Goal: Find contact information: Find contact information

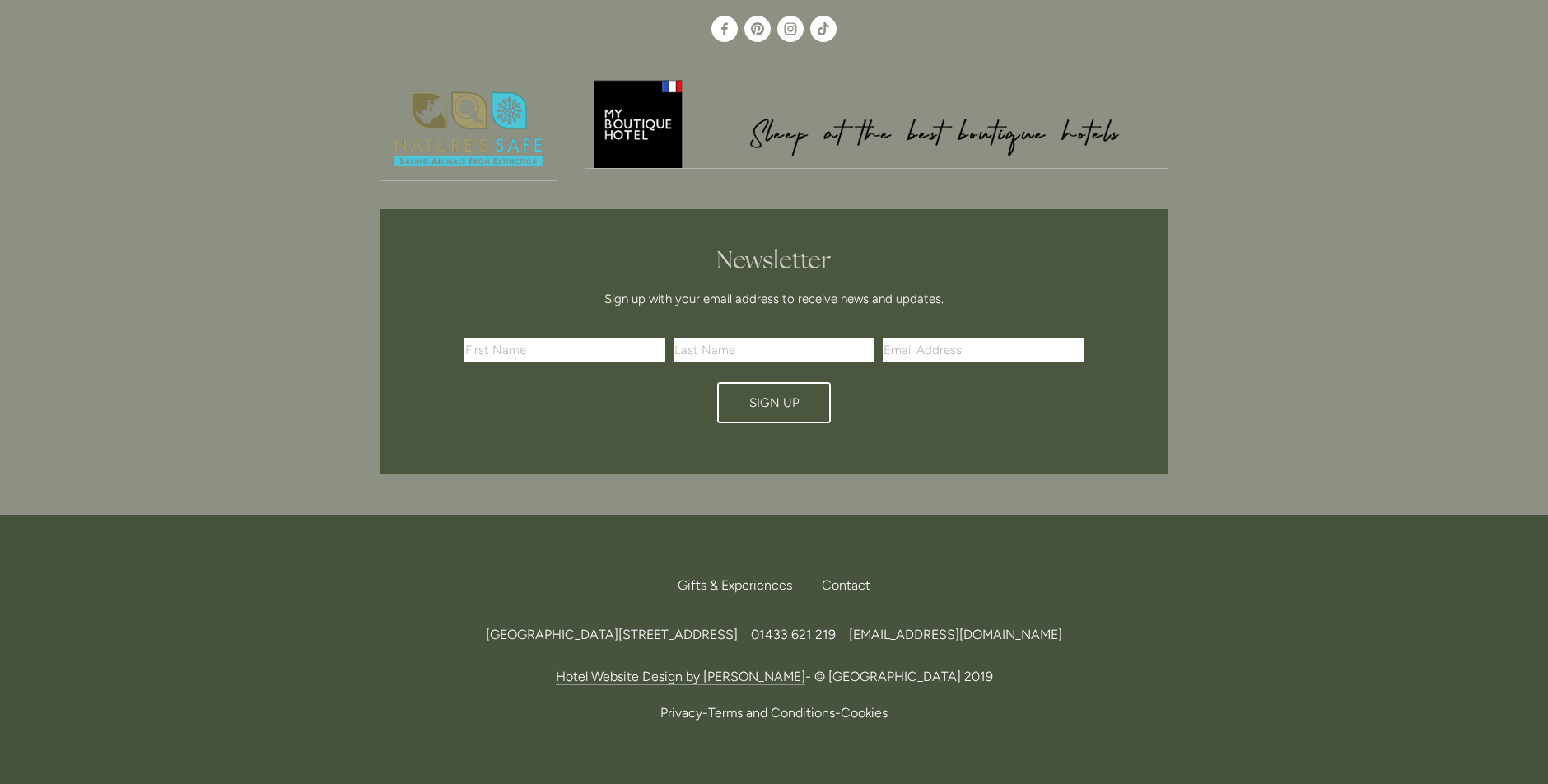
scroll to position [4399, 0]
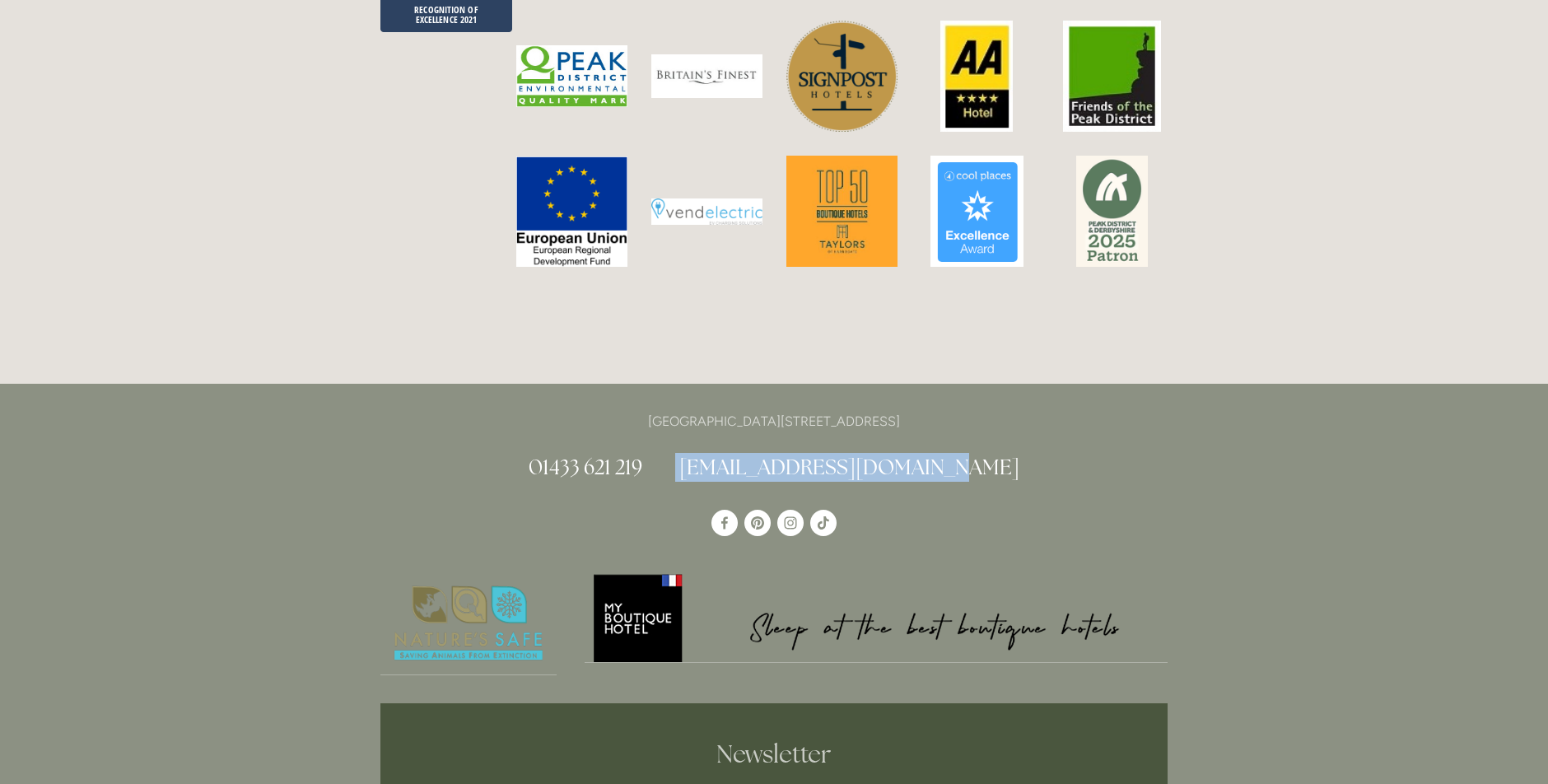
drag, startPoint x: 1009, startPoint y: 379, endPoint x: 732, endPoint y: 394, distance: 277.4
click at [732, 410] on div "[GEOGRAPHIC_DATA][STREET_ADDRESS] 01433 621 219 [EMAIL_ADDRESS][DOMAIN_NAME]" at bounding box center [774, 453] width 815 height 86
copy h2 "[EMAIL_ADDRESS][DOMAIN_NAME]"
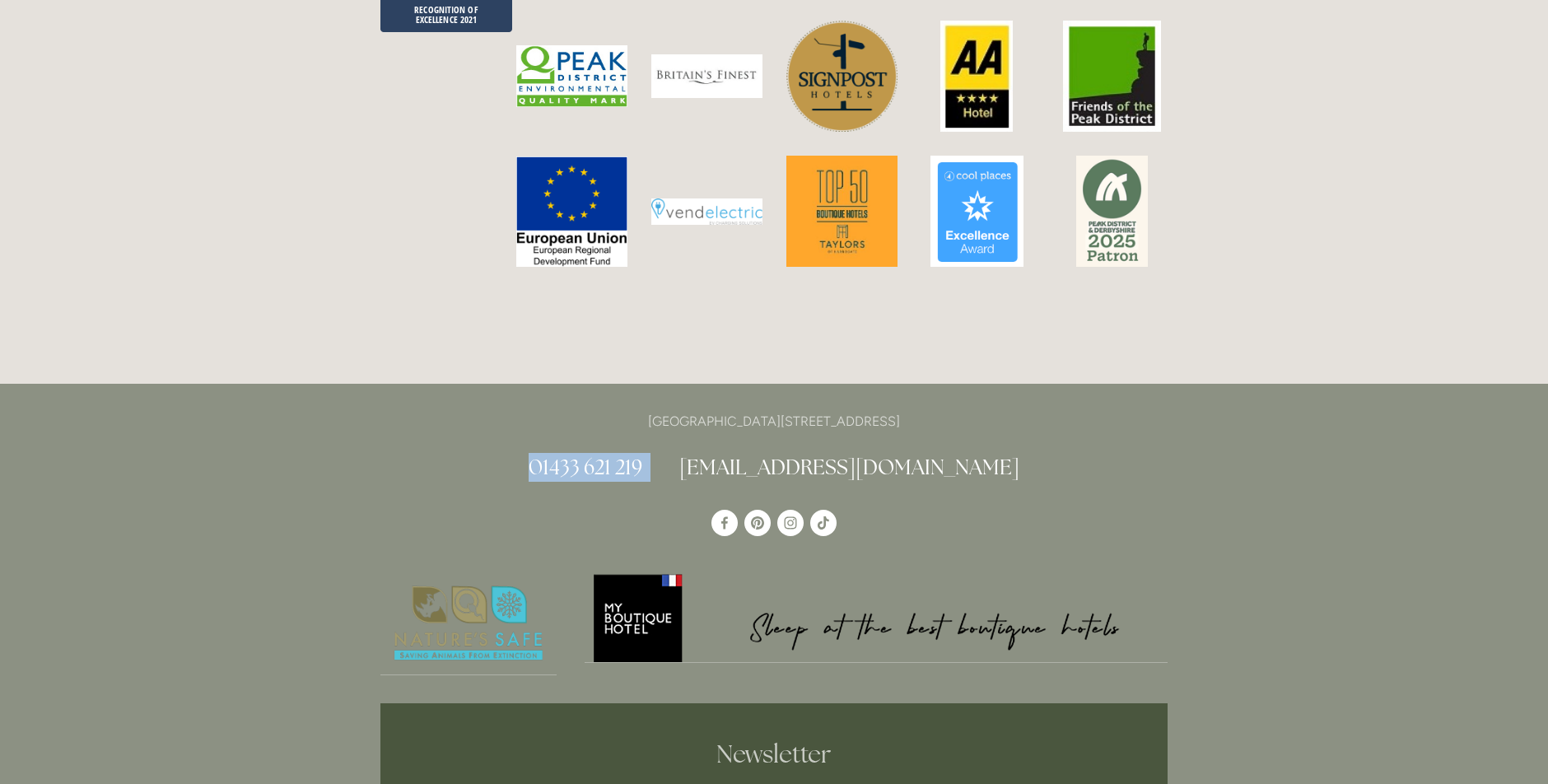
drag, startPoint x: 707, startPoint y: 369, endPoint x: 573, endPoint y: 379, distance: 134.4
click at [573, 453] on h2 "01433 621 219 [EMAIL_ADDRESS][DOMAIN_NAME]" at bounding box center [774, 467] width 787 height 29
copy h2 "01433 621 219"
drag, startPoint x: 979, startPoint y: 331, endPoint x: 594, endPoint y: 326, distance: 385.0
click at [594, 410] on p "[GEOGRAPHIC_DATA][STREET_ADDRESS]" at bounding box center [774, 421] width 787 height 23
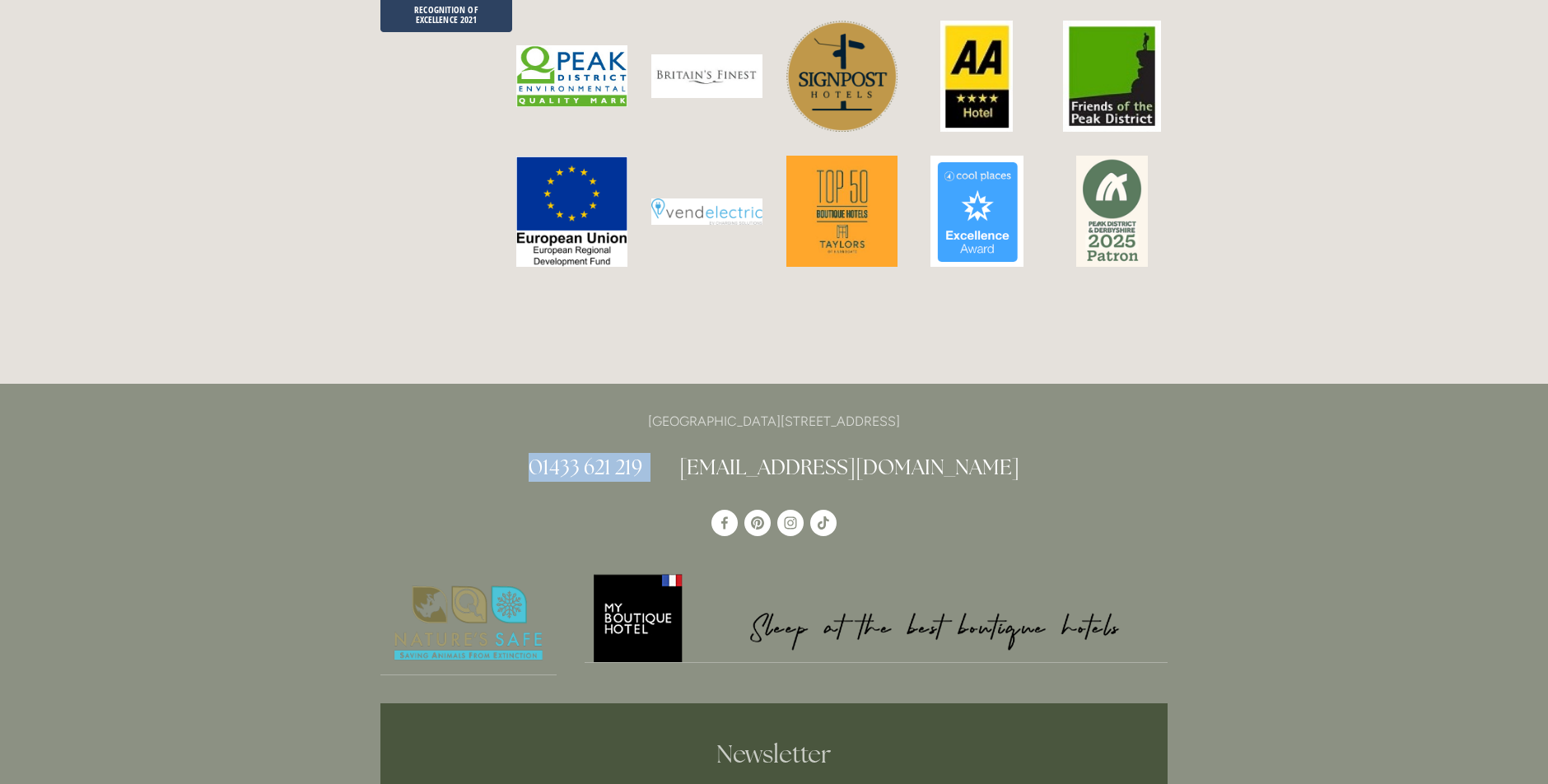
copy p "[GEOGRAPHIC_DATA][STREET_ADDRESS]"
drag, startPoint x: 870, startPoint y: 331, endPoint x: 689, endPoint y: 352, distance: 182.2
click at [689, 410] on div "[GEOGRAPHIC_DATA][STREET_ADDRESS] 01433 621 219 [EMAIL_ADDRESS][DOMAIN_NAME]" at bounding box center [774, 446] width 787 height 72
drag, startPoint x: 746, startPoint y: 331, endPoint x: 594, endPoint y: 341, distance: 152.3
click at [594, 410] on p "[GEOGRAPHIC_DATA][STREET_ADDRESS]" at bounding box center [774, 421] width 787 height 23
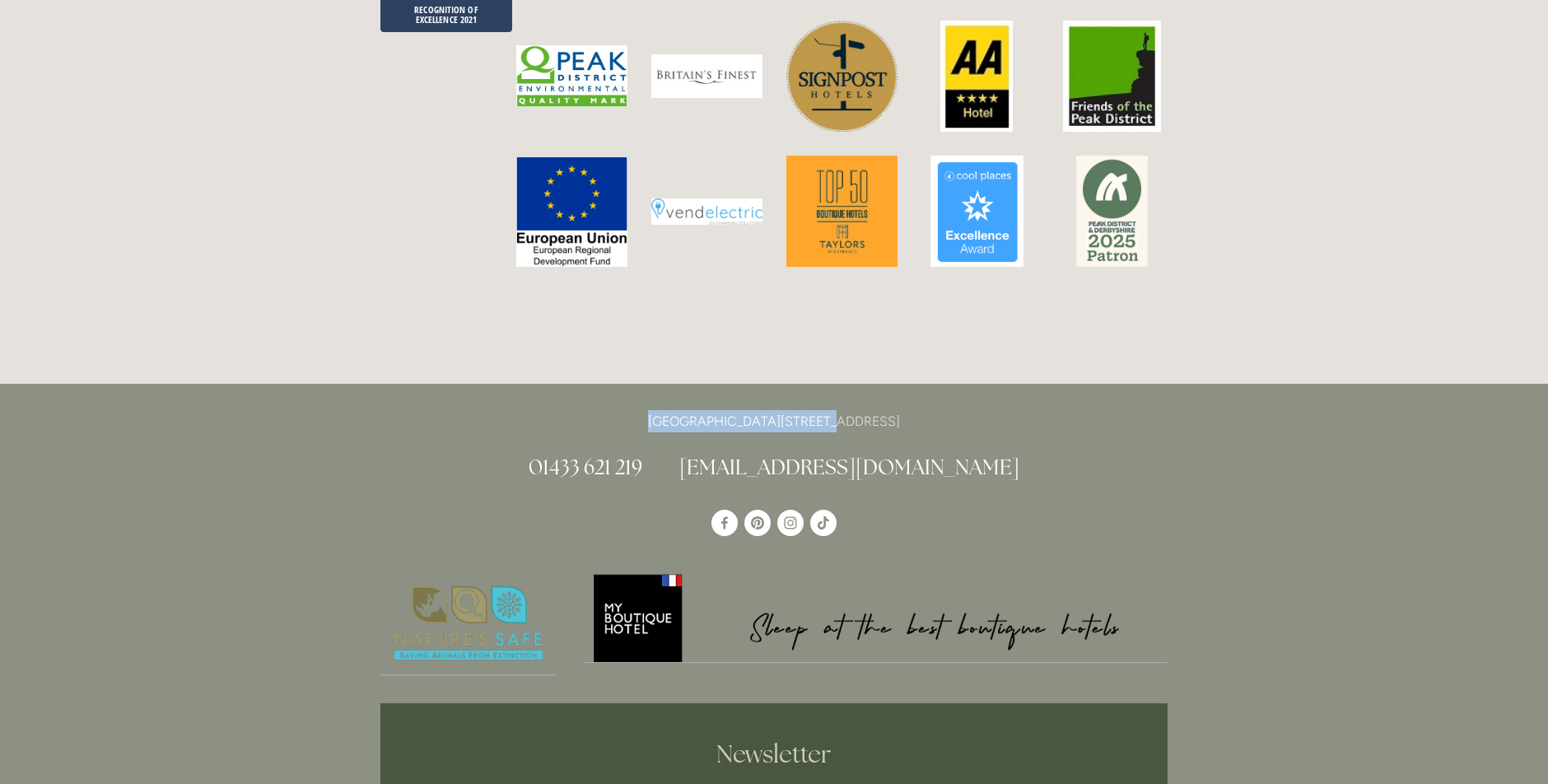
copy p "[GEOGRAPHIC_DATA] & Sp"
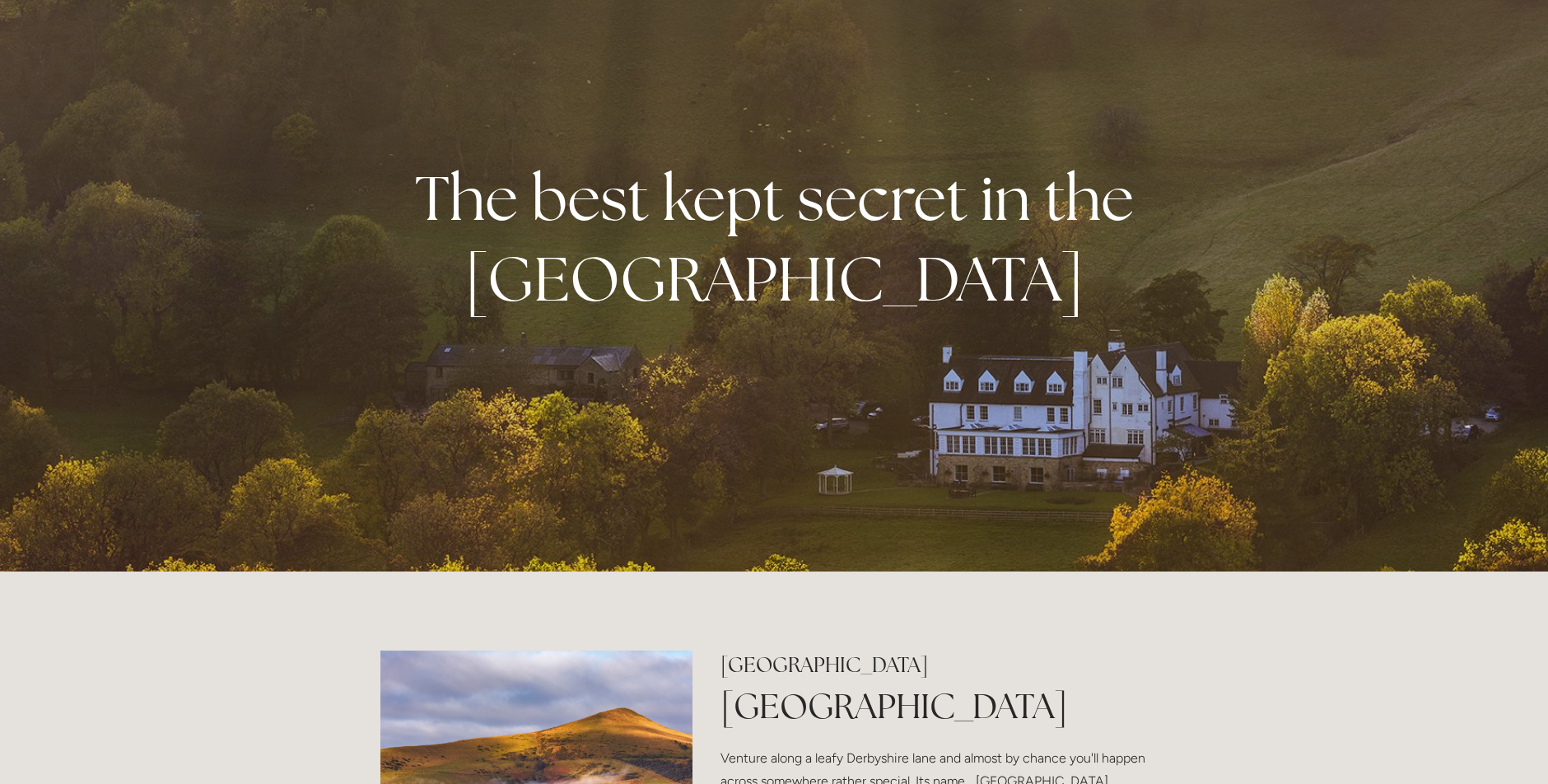
scroll to position [0, 0]
